Goal: Transaction & Acquisition: Purchase product/service

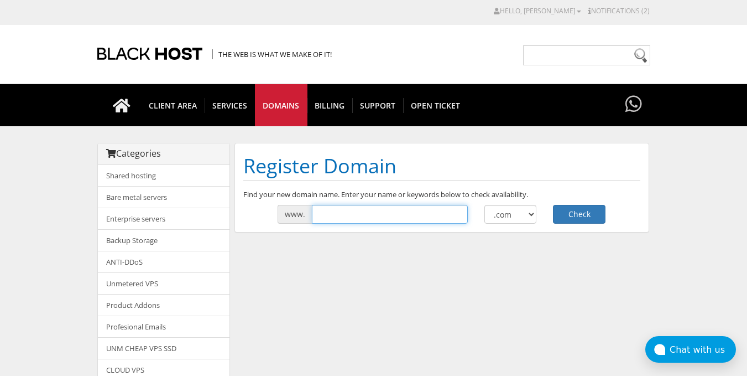
click at [329, 212] on input "text" at bounding box center [390, 214] width 156 height 19
type input "typli"
click at [574, 211] on button "Check" at bounding box center [579, 214] width 53 height 19
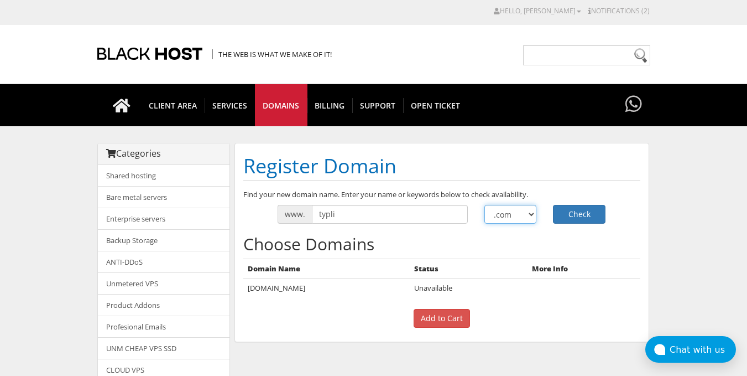
click at [512, 216] on select ".com .net .org .us .info .biz" at bounding box center [511, 214] width 53 height 19
select select ".bid"
click at [485, 205] on select ".com .net .org .us .info .biz" at bounding box center [511, 214] width 53 height 19
drag, startPoint x: 512, startPoint y: 218, endPoint x: 504, endPoint y: 216, distance: 8.1
click at [578, 205] on button "Check" at bounding box center [579, 214] width 53 height 19
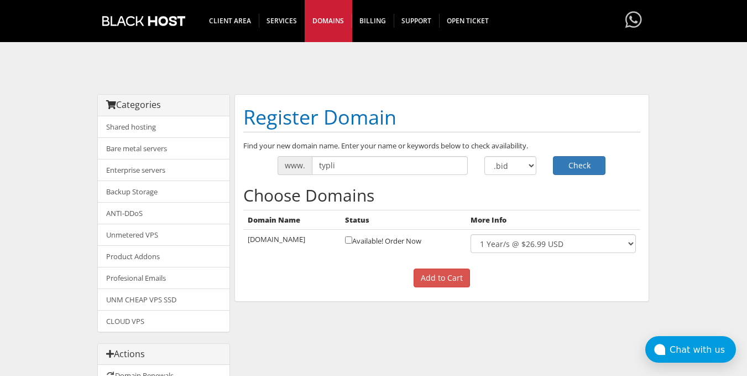
scroll to position [115, 0]
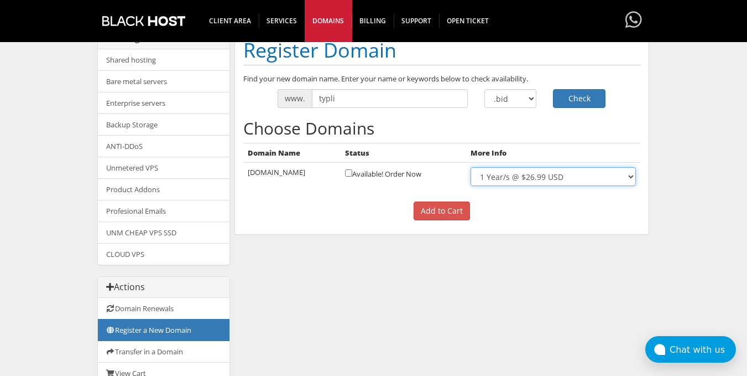
click at [536, 173] on select "1 Year/s @ $26.99 USD" at bounding box center [553, 176] width 165 height 19
click at [519, 97] on select ".com .net .org .us .info .biz" at bounding box center [511, 98] width 53 height 19
select select ".co"
click at [485, 89] on select ".com .net .org .us .info .biz" at bounding box center [511, 98] width 53 height 19
click at [593, 94] on button "Check" at bounding box center [579, 98] width 53 height 19
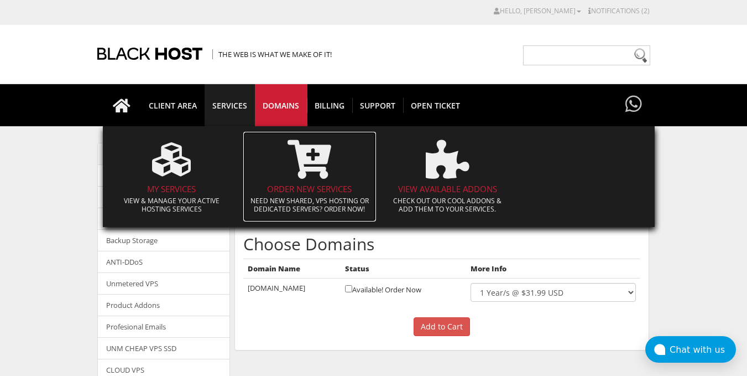
click at [314, 158] on icon at bounding box center [310, 159] width 44 height 39
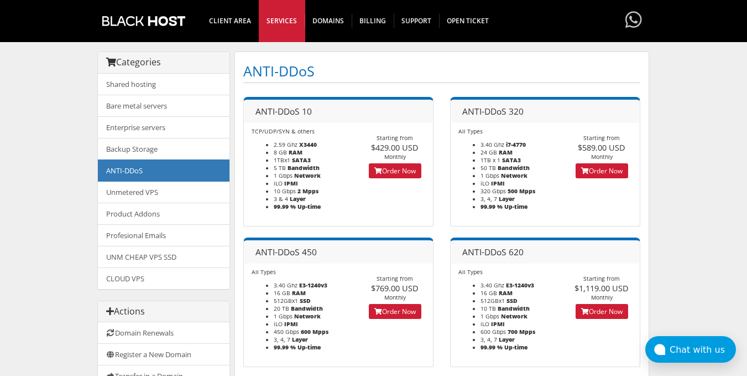
scroll to position [81, 0]
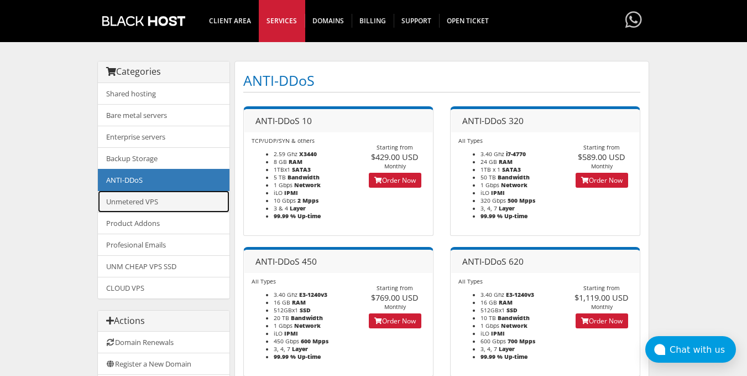
click at [182, 205] on link "Unmetered VPS" at bounding box center [164, 201] width 132 height 22
